Goal: Download file/media

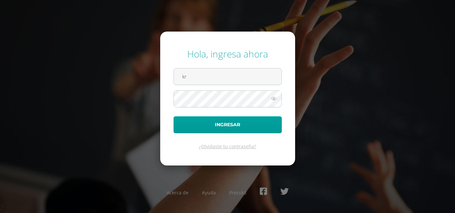
type input "krodriguez@osoriosandoval.edu.gt"
click at [173, 116] on button "Ingresar" at bounding box center [227, 124] width 108 height 17
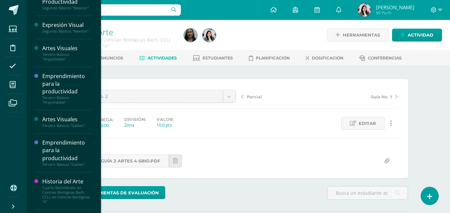
scroll to position [199, 0]
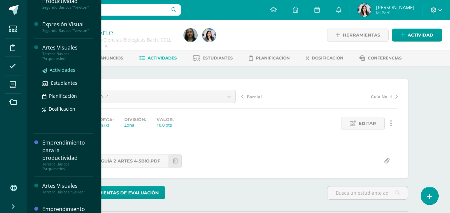
click at [63, 71] on span "Actividades" at bounding box center [63, 70] width 26 height 6
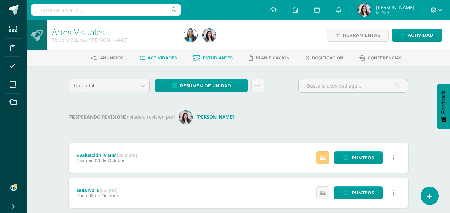
click at [202, 59] on span "Estudiantes" at bounding box center [217, 58] width 30 height 5
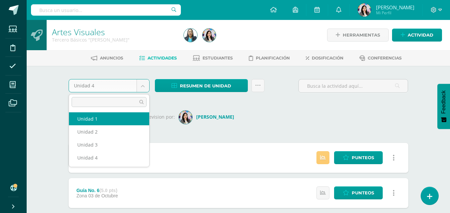
select select "Unidad 1"
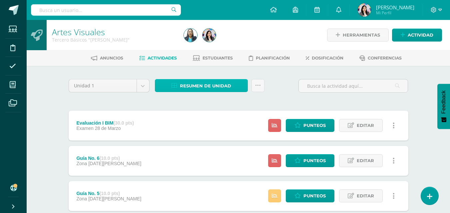
click at [195, 88] on span "Resumen de unidad" at bounding box center [205, 86] width 51 height 12
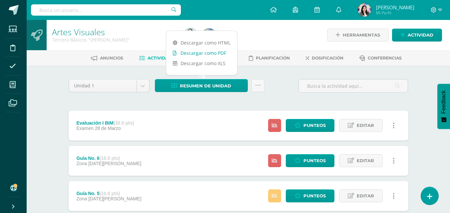
click at [209, 52] on link "Descargar como PDF" at bounding box center [201, 53] width 71 height 10
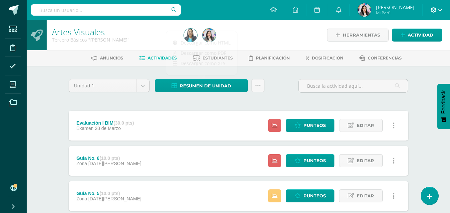
click at [435, 11] on icon at bounding box center [433, 10] width 6 height 6
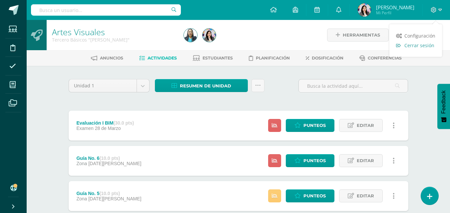
click at [422, 47] on span "Cerrar sesión" at bounding box center [419, 45] width 30 height 6
